Goal: Information Seeking & Learning: Learn about a topic

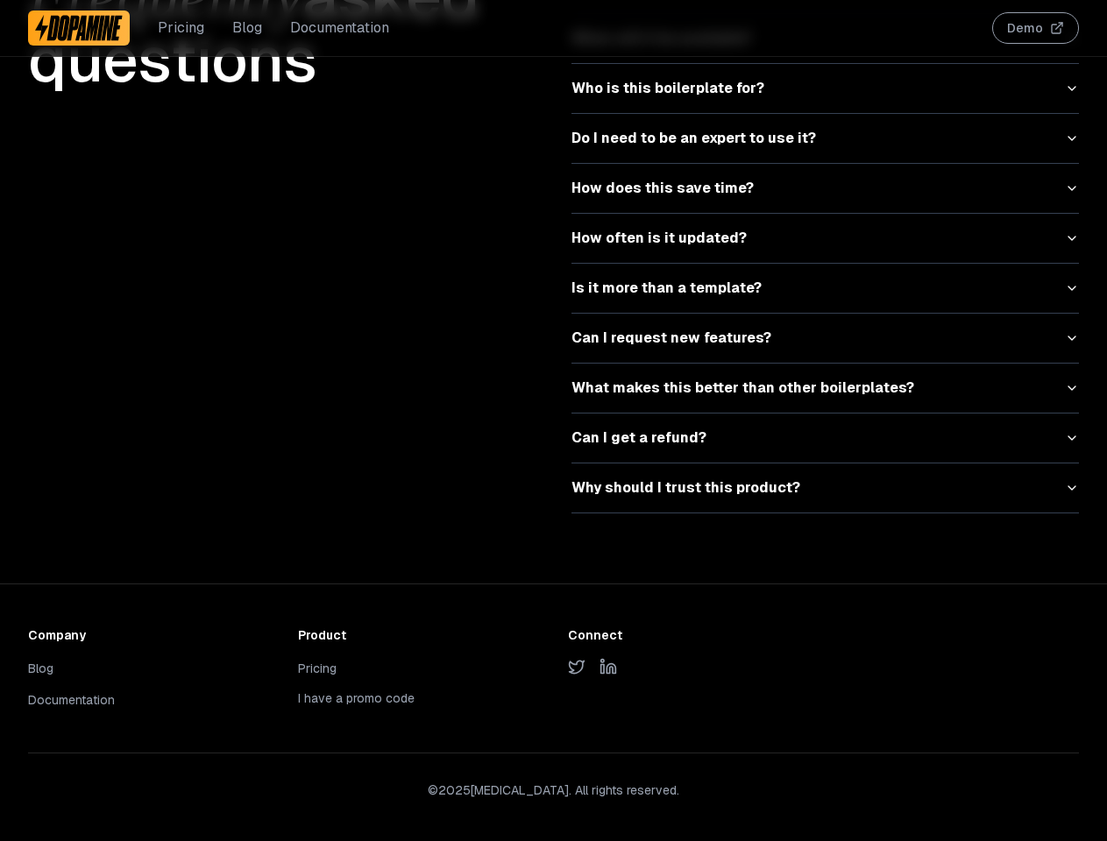
scroll to position [7893, 0]
click at [826, 89] on button "Who is this boilerplate for?" at bounding box center [826, 88] width 508 height 49
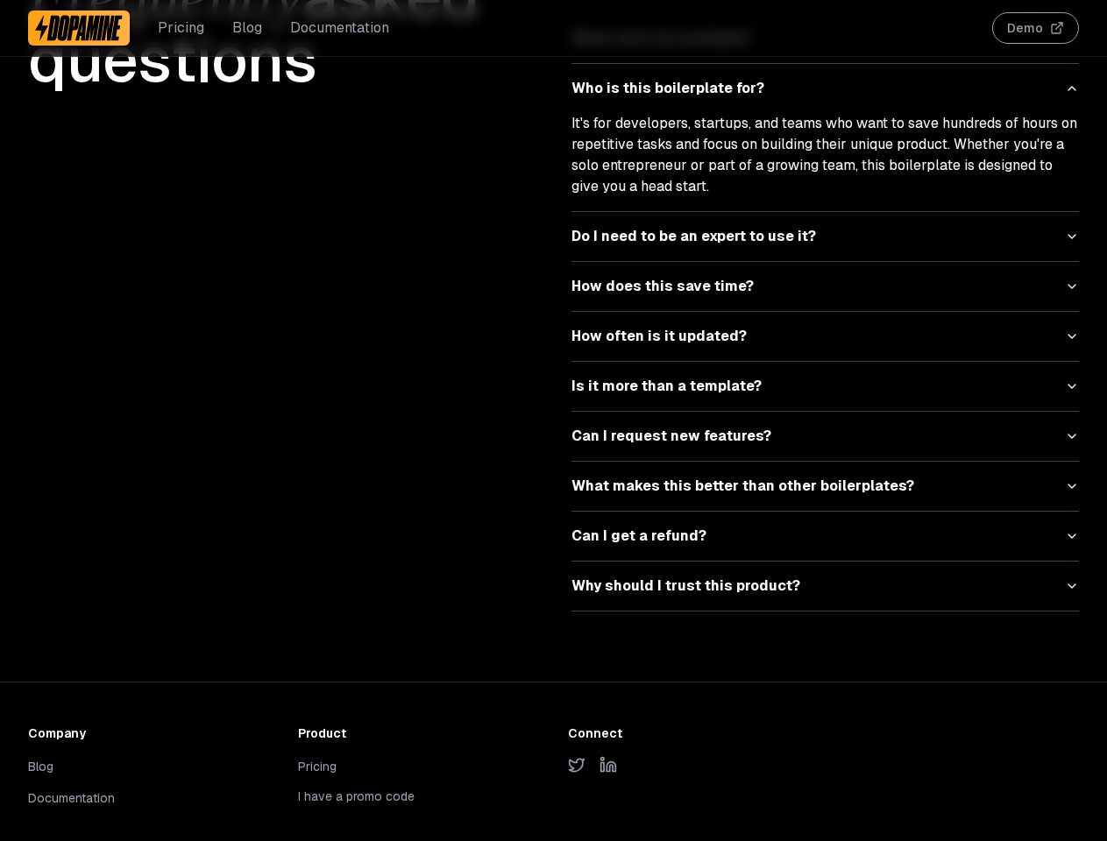
click at [826, 212] on button "Do I need to be an expert to use it?" at bounding box center [826, 236] width 508 height 49
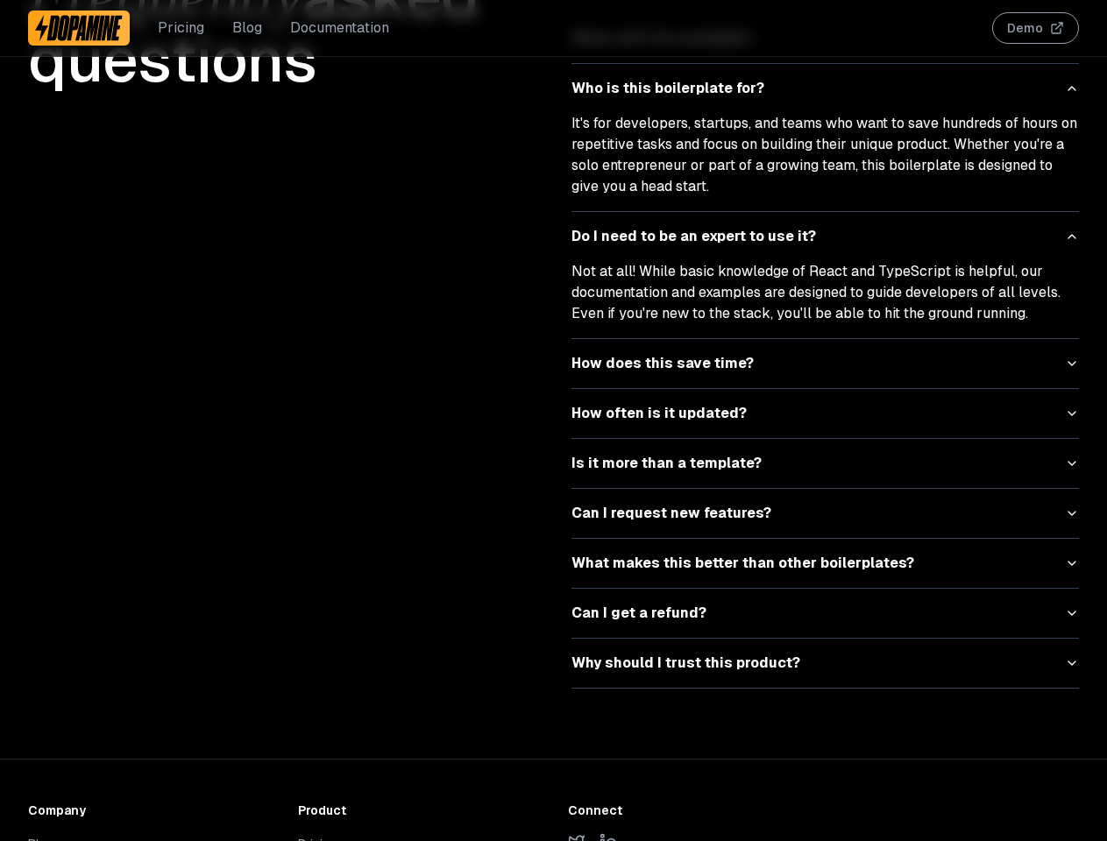
click at [826, 188] on p "It's for developers, startups, and teams who want to save hundreds of hours on …" at bounding box center [826, 155] width 508 height 84
click at [826, 238] on button "Do I need to be an expert to use it?" at bounding box center [826, 236] width 508 height 49
click at [826, 288] on p "Not at all! While basic knowledge of React and TypeScript is helpful, our docum…" at bounding box center [826, 292] width 508 height 63
click at [826, 389] on button "How often is it updated?" at bounding box center [826, 413] width 508 height 49
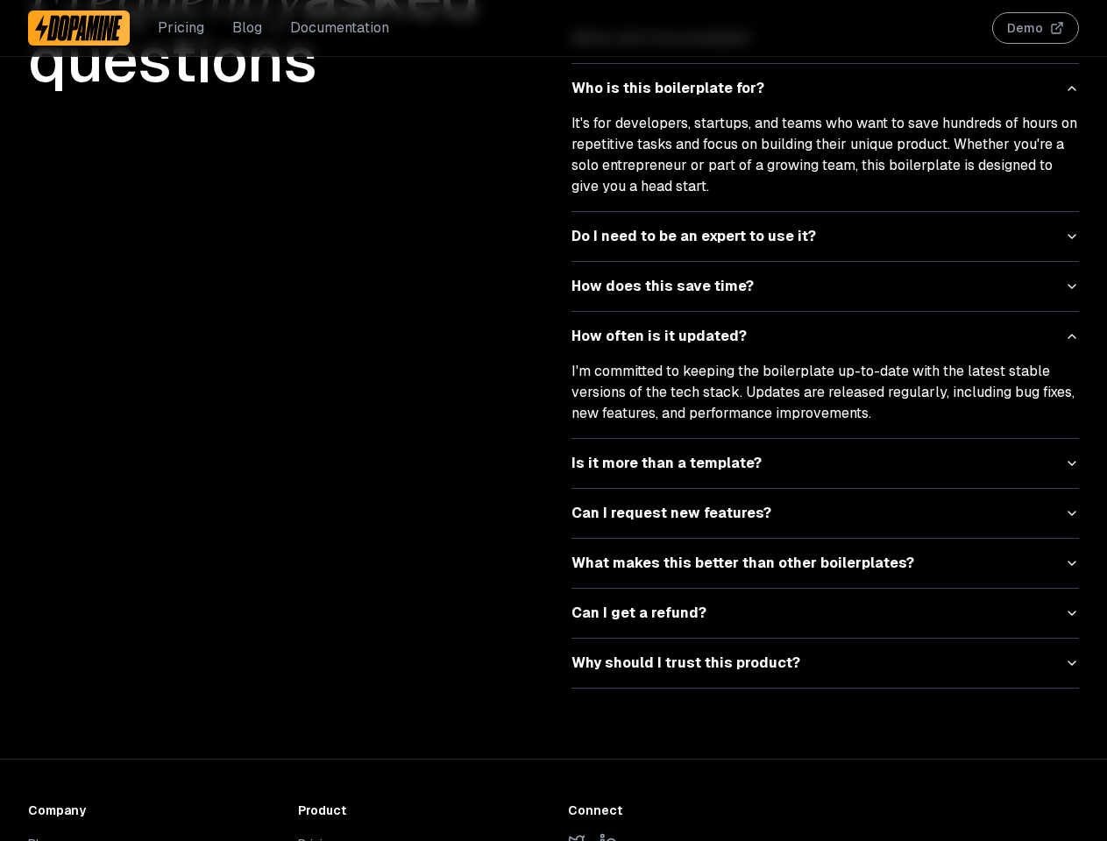
click at [826, 388] on div "What do I get exactly? When will it be available? Who is this boilerplate for? …" at bounding box center [826, 326] width 508 height 725
click at [826, 438] on div "I'm committed to keeping the boilerplate up-to-date with the latest stable vers…" at bounding box center [826, 399] width 508 height 77
click at [826, 488] on button "Is it more than a template?" at bounding box center [826, 463] width 508 height 49
